Goal: Task Accomplishment & Management: Complete application form

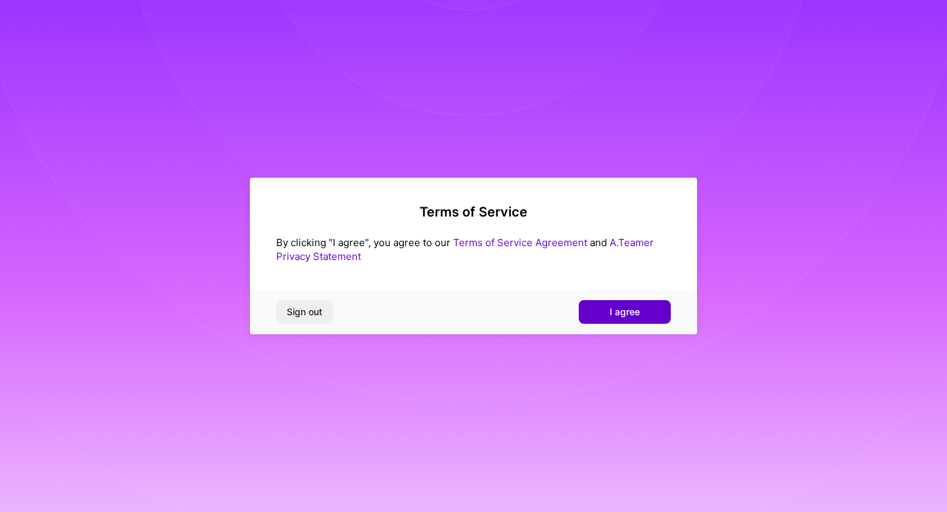
click at [603, 310] on button "I agree" at bounding box center [625, 312] width 92 height 24
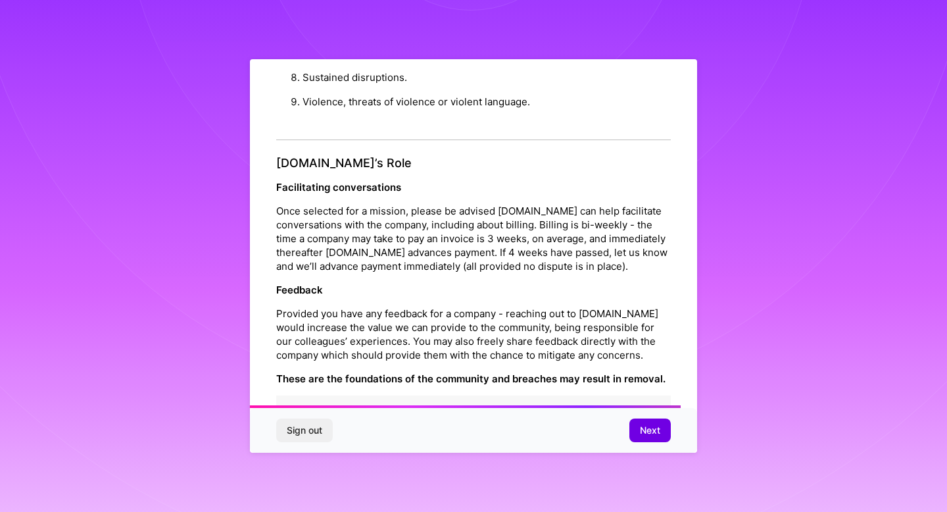
scroll to position [1416, 0]
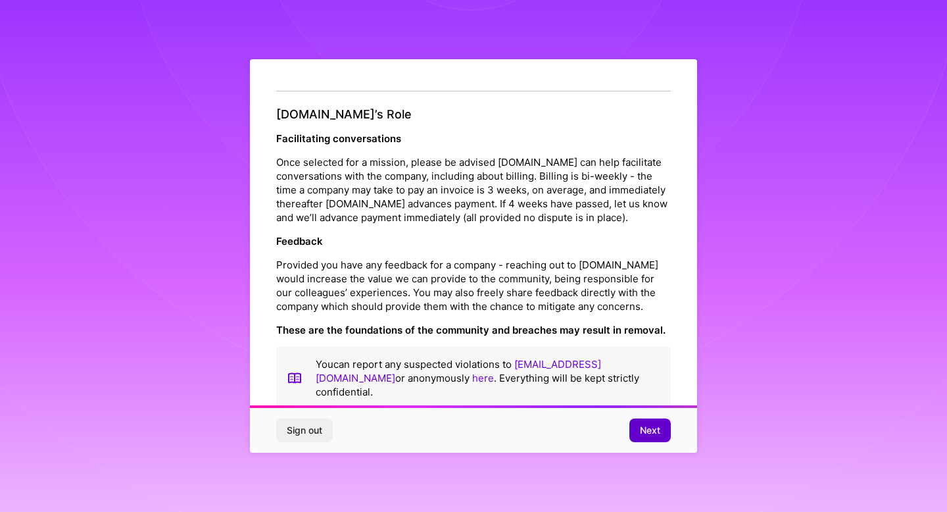
click at [636, 428] on button "Next" at bounding box center [650, 430] width 41 height 24
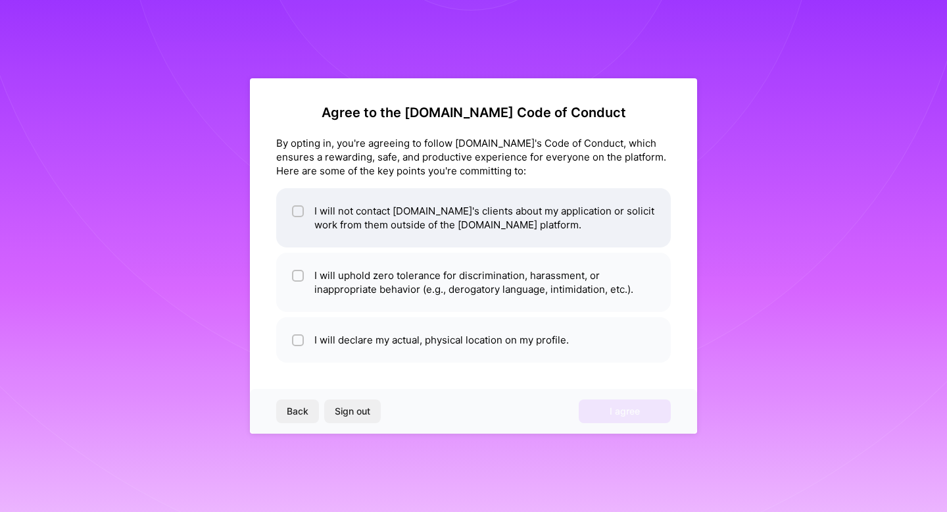
click at [302, 210] on input "checkbox" at bounding box center [299, 211] width 9 height 9
checkbox input "true"
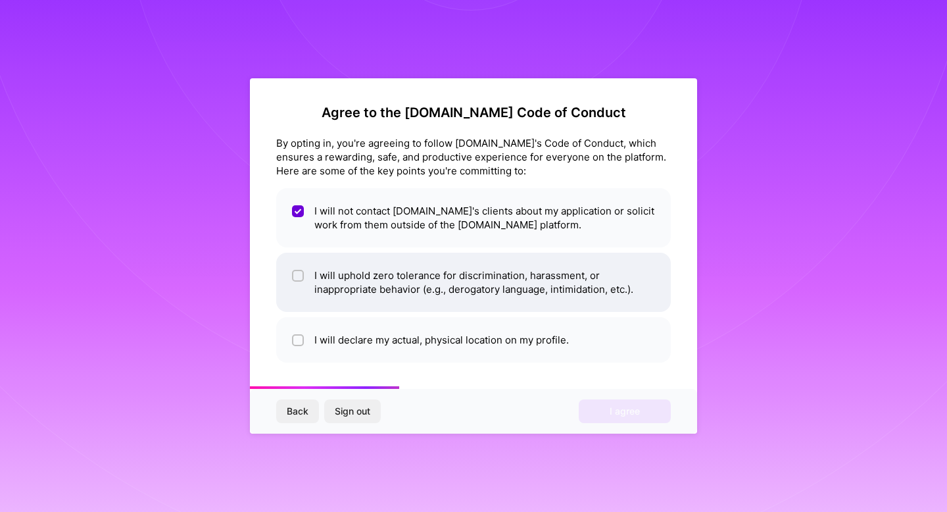
click at [306, 268] on li "I will uphold zero tolerance for discrimination, harassment, or inappropriate b…" at bounding box center [473, 282] width 395 height 59
checkbox input "true"
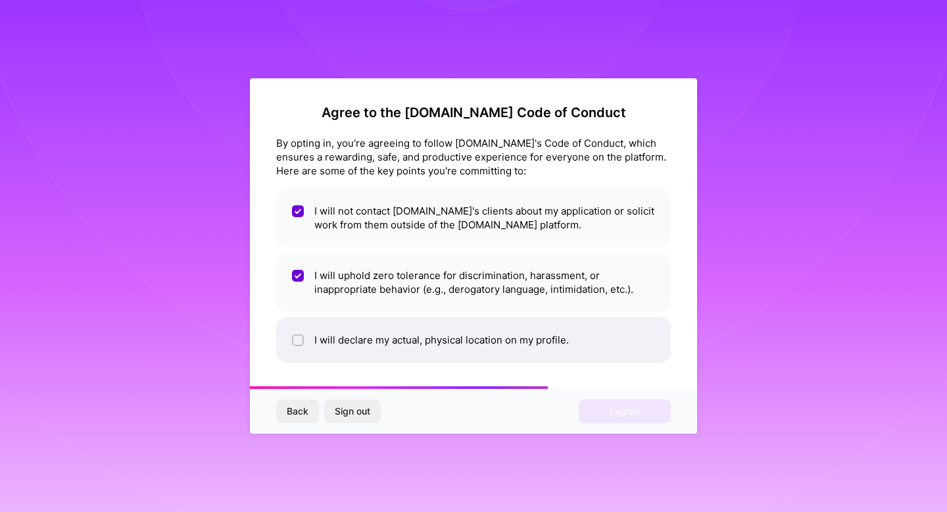
click at [311, 334] on li "I will declare my actual, physical location on my profile." at bounding box center [473, 339] width 395 height 45
checkbox input "true"
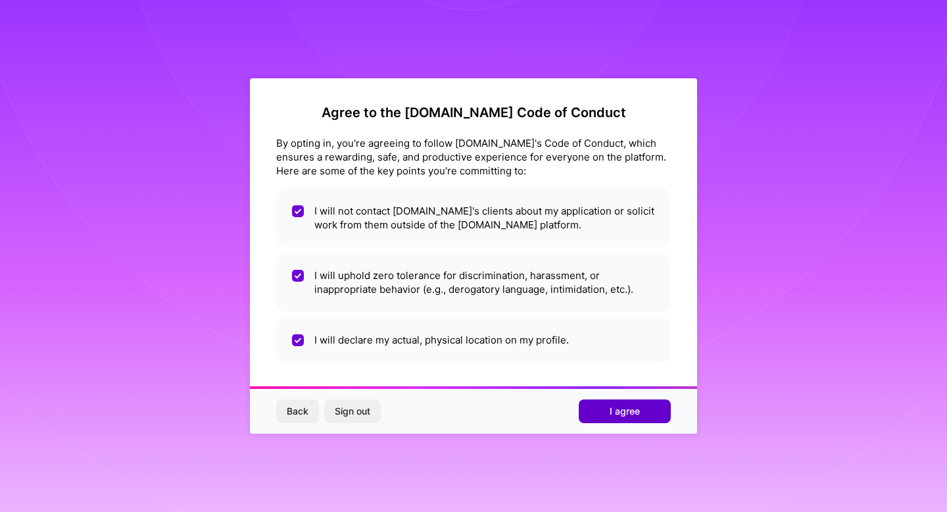
click at [616, 407] on span "I agree" at bounding box center [625, 411] width 30 height 13
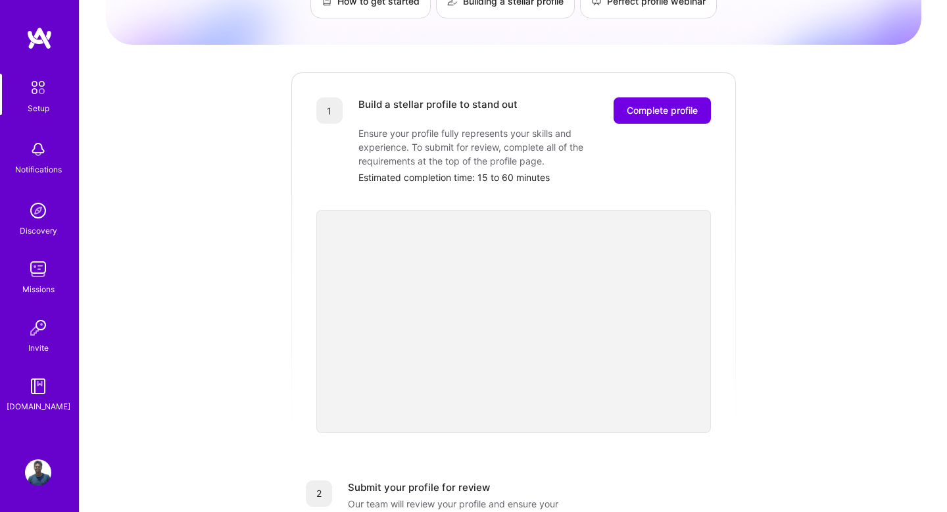
scroll to position [124, 0]
click at [666, 105] on span "Complete profile" at bounding box center [662, 111] width 71 height 13
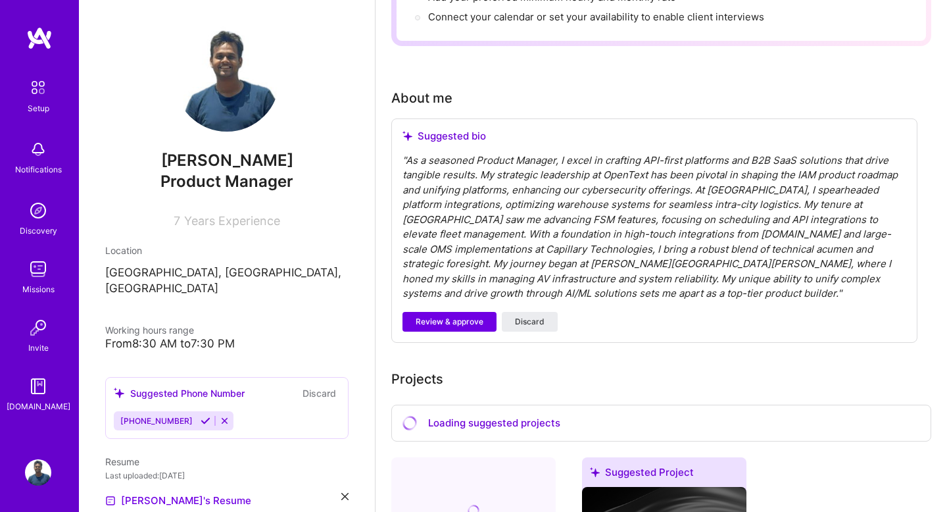
scroll to position [291, 0]
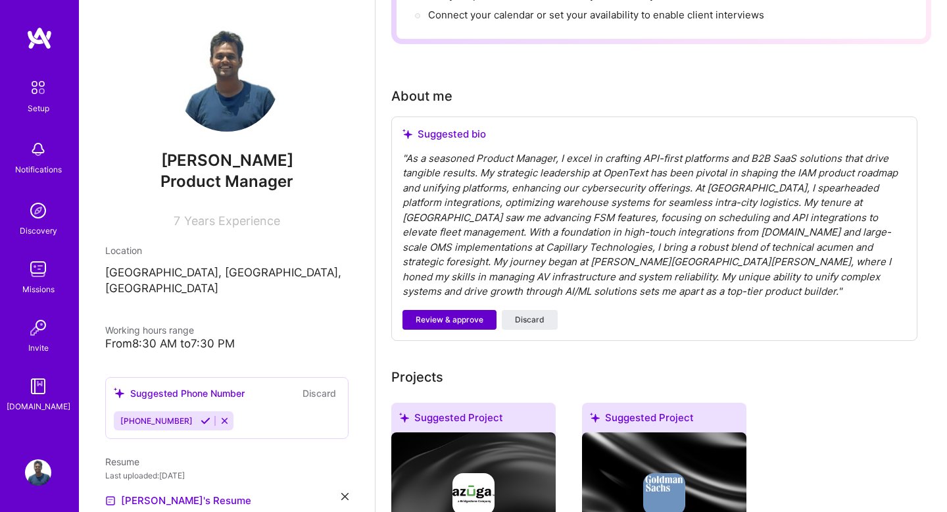
click at [464, 314] on span "Review & approve" at bounding box center [450, 320] width 68 height 12
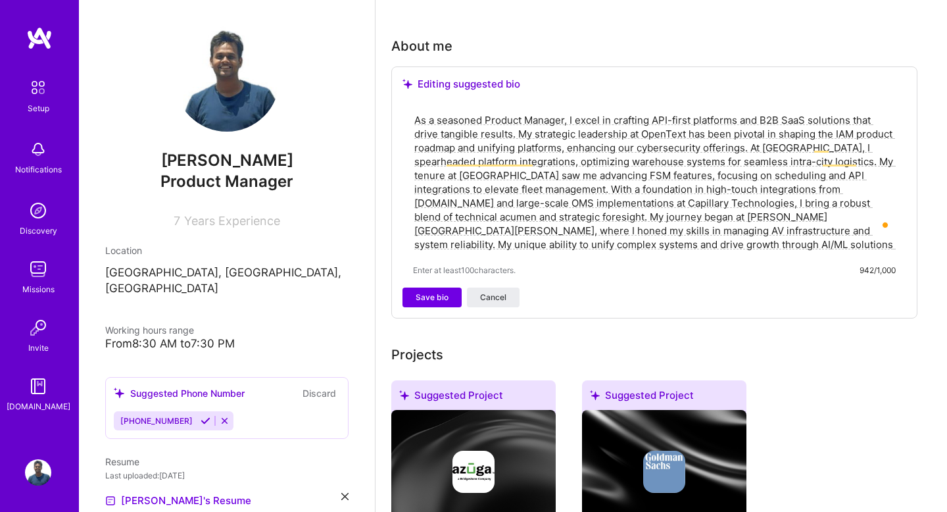
scroll to position [343, 0]
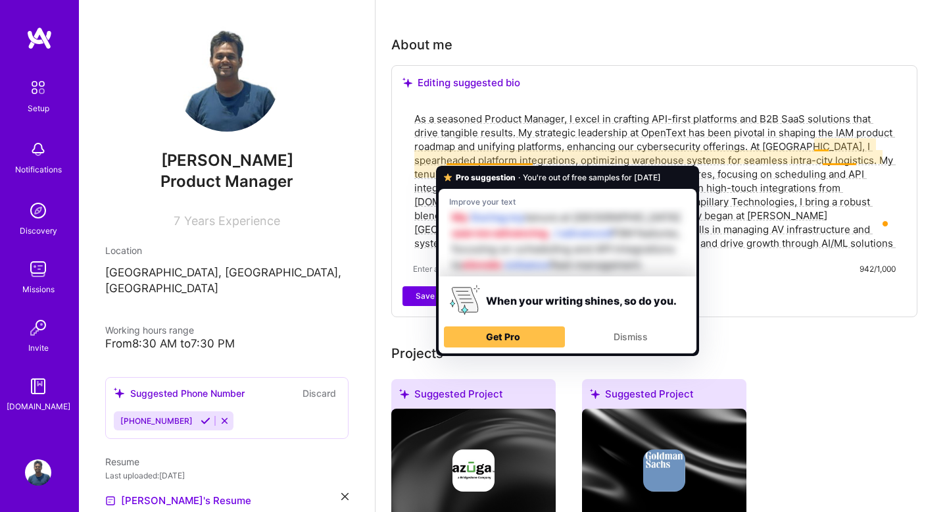
click at [509, 157] on textarea "As a seasoned Product Manager, I excel in crafting API-first platforms and B2B …" at bounding box center [654, 181] width 483 height 141
click at [486, 159] on textarea "As a seasoned Product Manager, I excel in crafting API-first platforms and B2B …" at bounding box center [654, 181] width 483 height 141
click at [528, 120] on textarea "As a seasoned Product Manager, I excel in crafting API-first platforms and B2B …" at bounding box center [654, 181] width 483 height 141
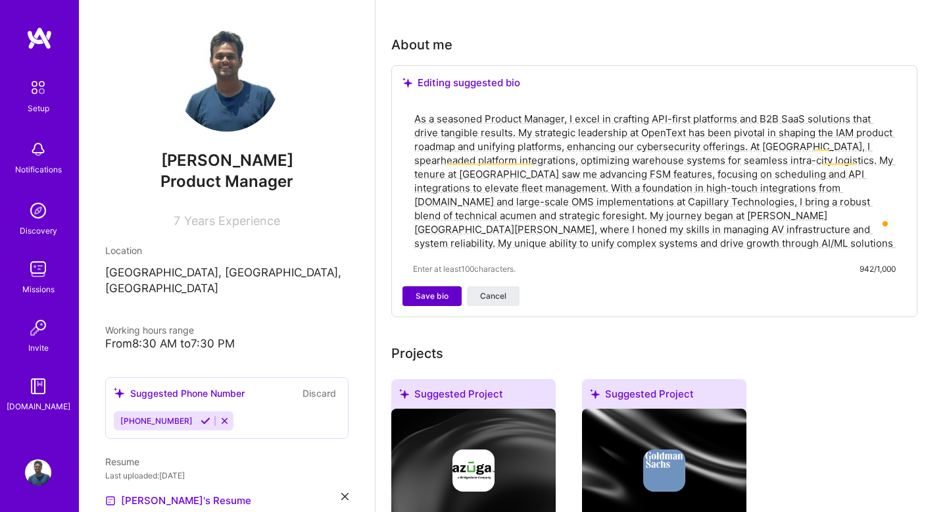
click at [434, 290] on span "Save bio" at bounding box center [432, 296] width 33 height 12
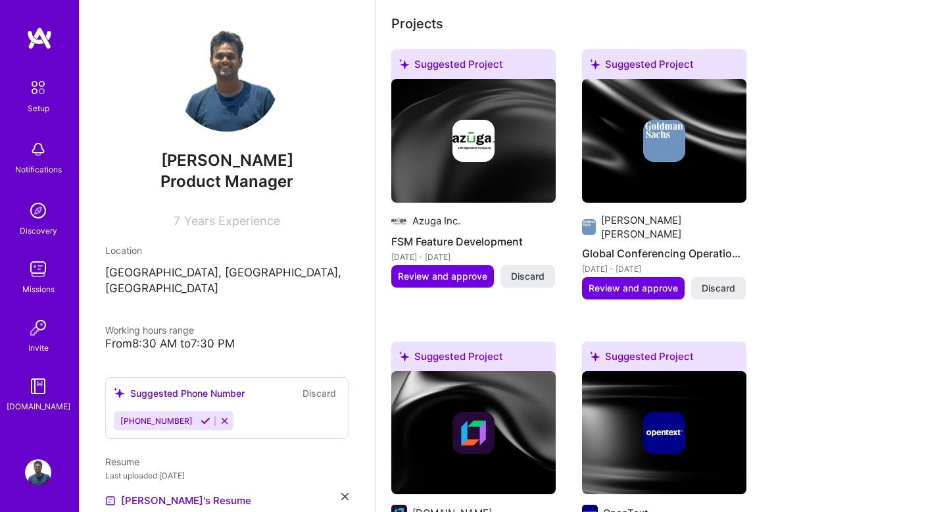
scroll to position [531, 0]
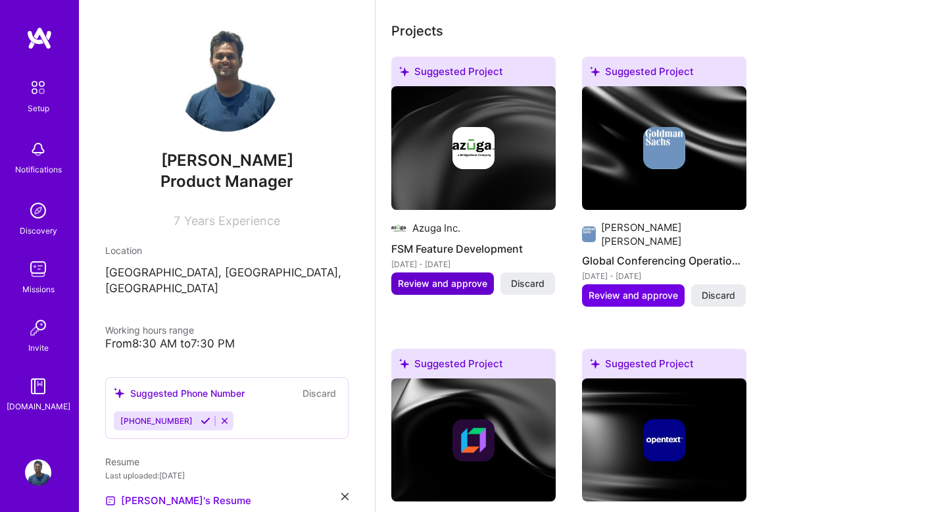
click at [464, 277] on span "Review and approve" at bounding box center [442, 283] width 89 height 13
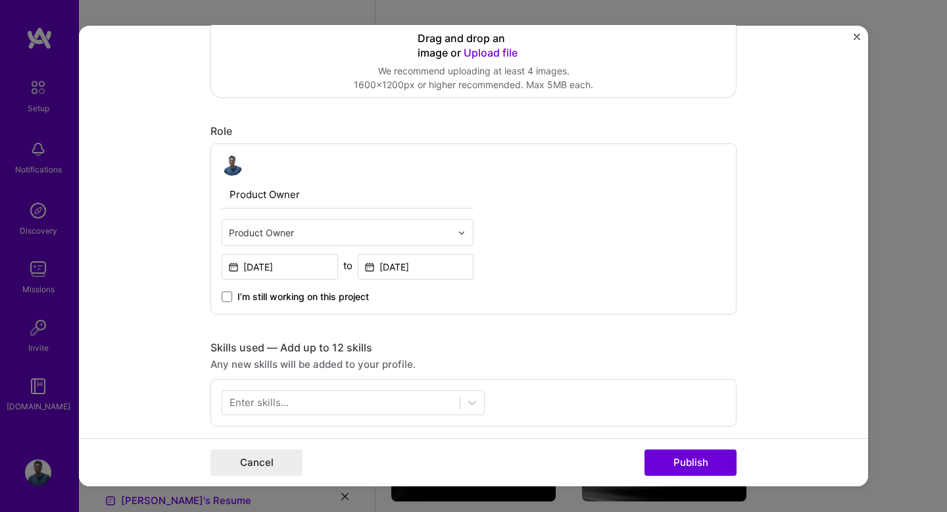
scroll to position [0, 0]
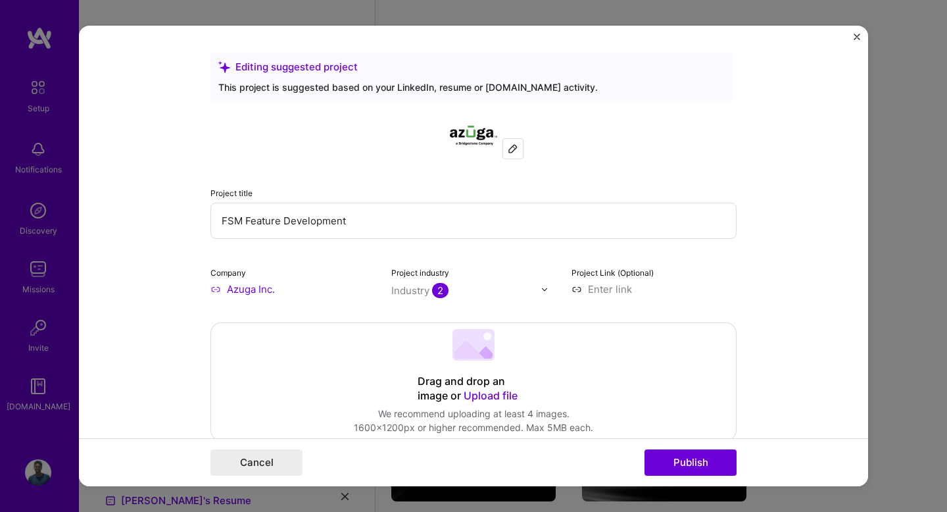
click at [857, 39] on img "Close" at bounding box center [857, 37] width 7 height 7
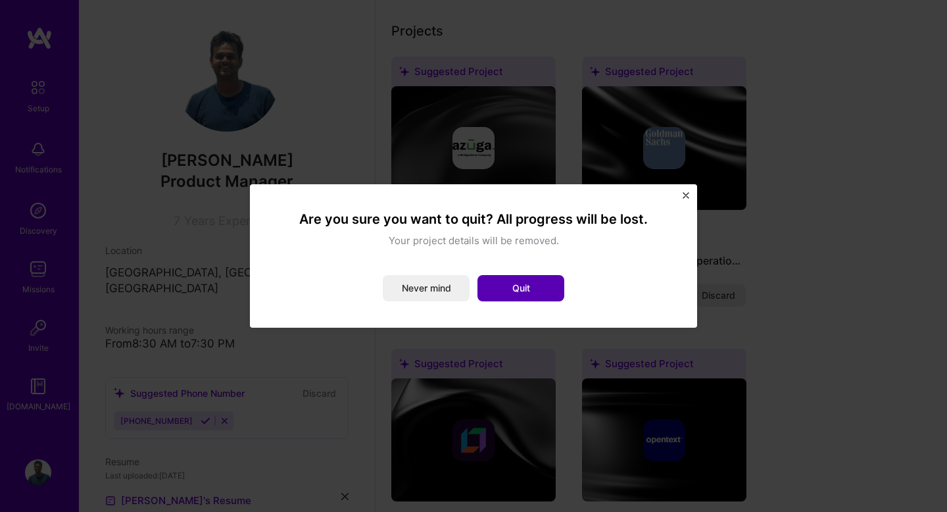
click at [506, 288] on button "Quit" at bounding box center [521, 288] width 87 height 26
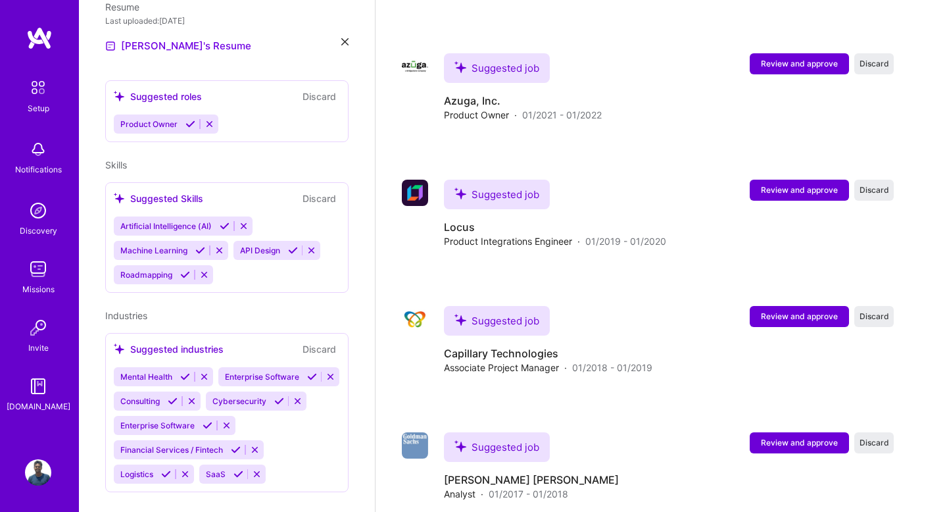
scroll to position [462, 0]
